Goal: Information Seeking & Learning: Learn about a topic

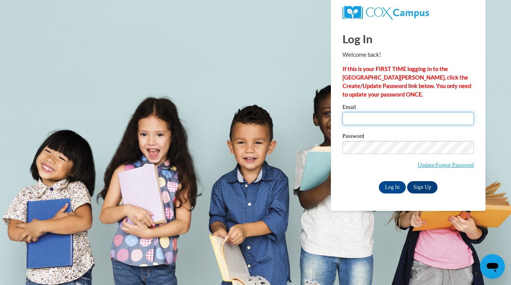
click at [397, 119] on input "Email" at bounding box center [408, 118] width 131 height 13
type input "feliciaziegmann1990@gmail.com"
click at [389, 189] on input "Log In" at bounding box center [392, 187] width 27 height 12
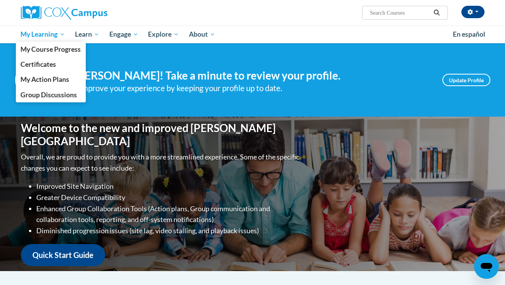
click at [27, 37] on span "My Learning" at bounding box center [42, 34] width 44 height 9
click at [28, 50] on span "My Course Progress" at bounding box center [50, 49] width 60 height 8
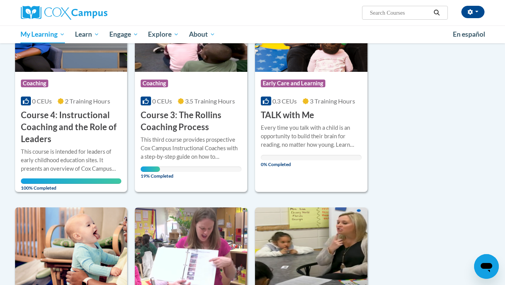
scroll to position [365, 0]
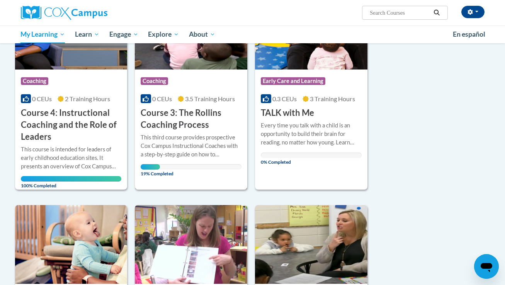
click at [200, 77] on div "Course Category: Coaching" at bounding box center [191, 81] width 101 height 17
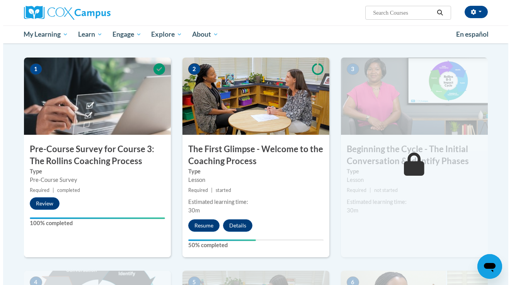
scroll to position [141, 0]
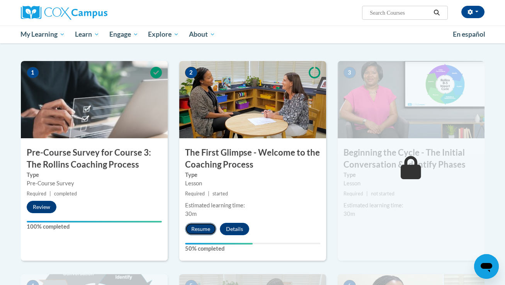
click at [193, 229] on button "Resume" at bounding box center [200, 229] width 31 height 12
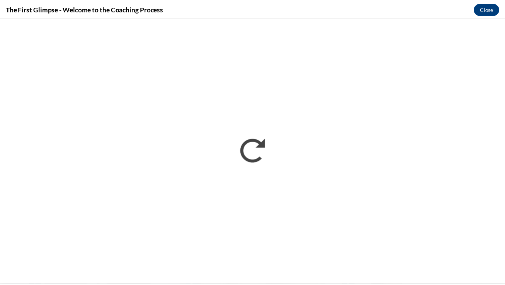
scroll to position [0, 0]
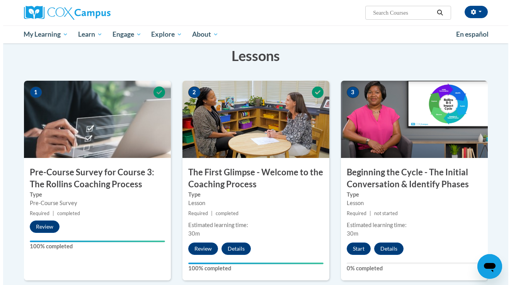
scroll to position [126, 0]
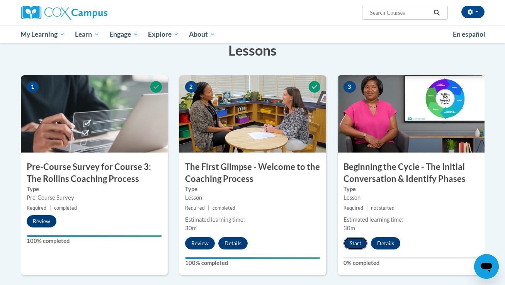
click at [357, 242] on button "Start" at bounding box center [356, 243] width 24 height 12
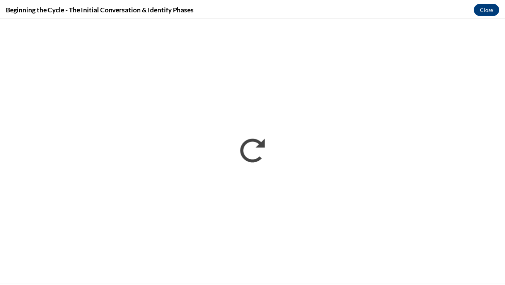
scroll to position [0, 0]
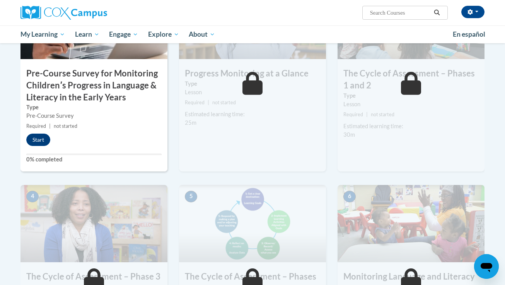
scroll to position [241, 0]
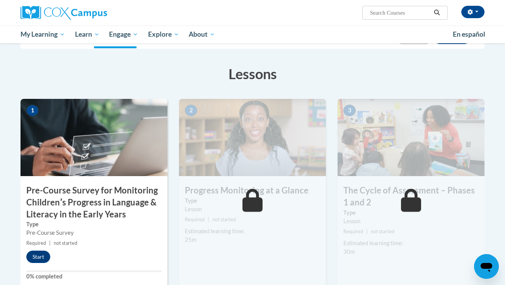
drag, startPoint x: 508, startPoint y: 15, endPoint x: 497, endPoint y: 51, distance: 36.8
click at [496, 51] on html "[PERSON_NAME] ([GEOGRAPHIC_DATA]/[GEOGRAPHIC_DATA] UTC-05:00) My Profile Inbox …" at bounding box center [252, 21] width 505 height 285
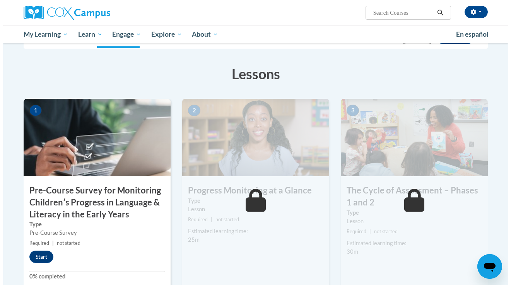
scroll to position [122, 0]
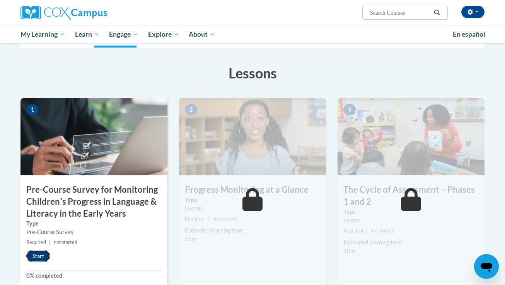
click at [37, 253] on button "Start" at bounding box center [38, 256] width 24 height 12
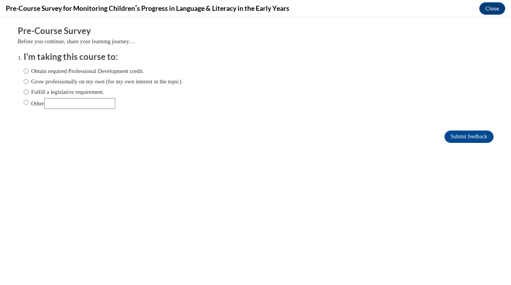
scroll to position [0, 0]
click at [71, 71] on label "Obtain required Professional Development credit." at bounding box center [84, 71] width 121 height 9
click at [29, 71] on input "Obtain required Professional Development credit." at bounding box center [26, 71] width 5 height 9
radio input "true"
click at [460, 135] on input "Submit feedback" at bounding box center [468, 137] width 49 height 12
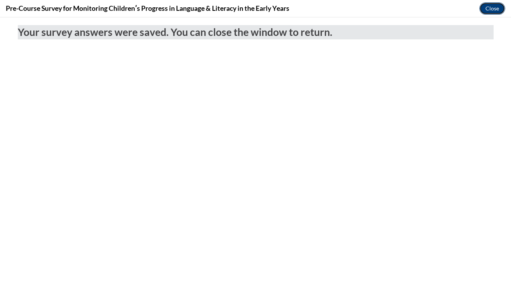
click at [491, 10] on button "Close" at bounding box center [492, 8] width 26 height 12
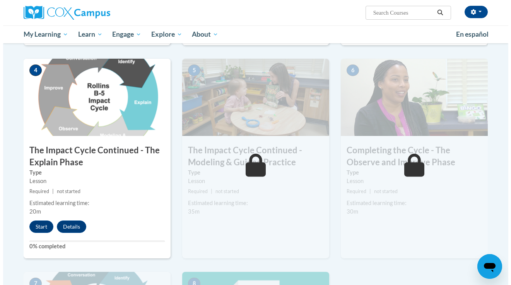
scroll to position [346, 0]
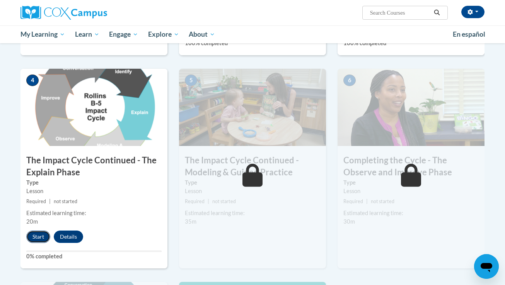
click at [35, 236] on button "Start" at bounding box center [38, 237] width 24 height 12
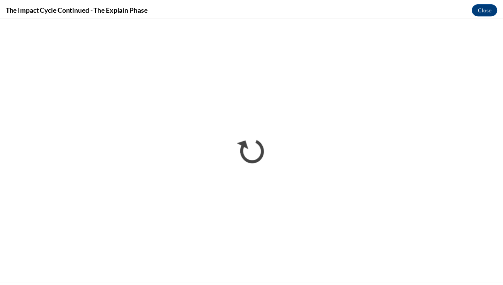
scroll to position [0, 0]
click at [490, 5] on button "Close" at bounding box center [491, 8] width 26 height 12
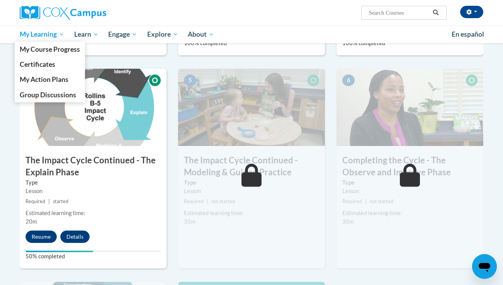
click at [54, 32] on span "My Learning" at bounding box center [42, 34] width 44 height 9
click at [51, 46] on span "My Course Progress" at bounding box center [50, 49] width 60 height 8
